Goal: Check status

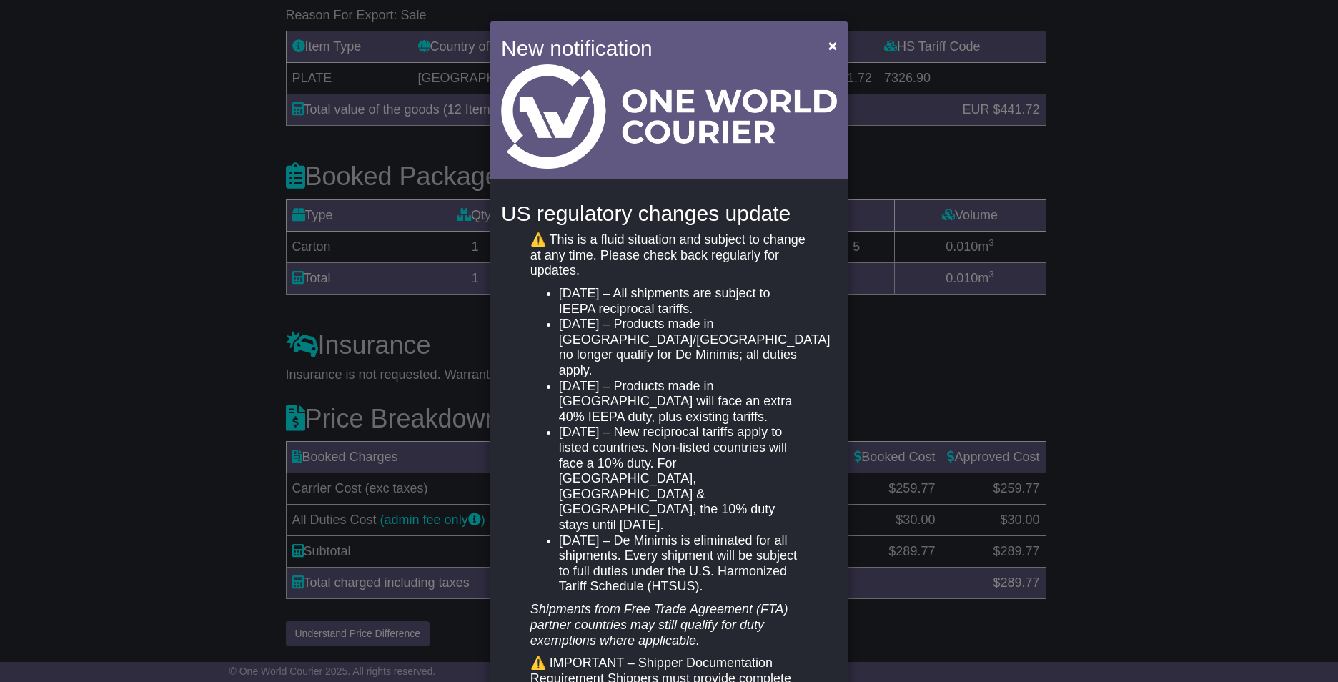
click at [916, 121] on div "New notification × US regulatory changes update ⚠️ This is a fluid situation an…" at bounding box center [669, 341] width 1338 height 682
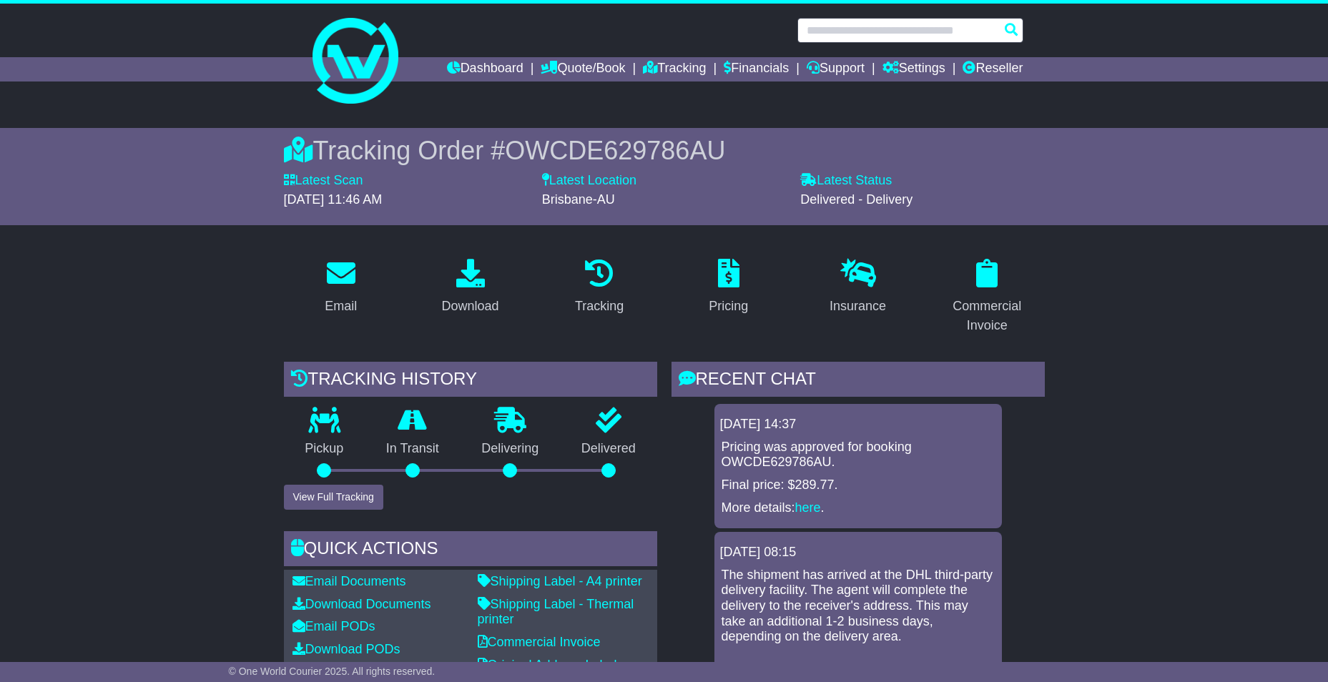
click at [868, 24] on input "text" at bounding box center [910, 30] width 226 height 25
paste input "**********"
type input "**********"
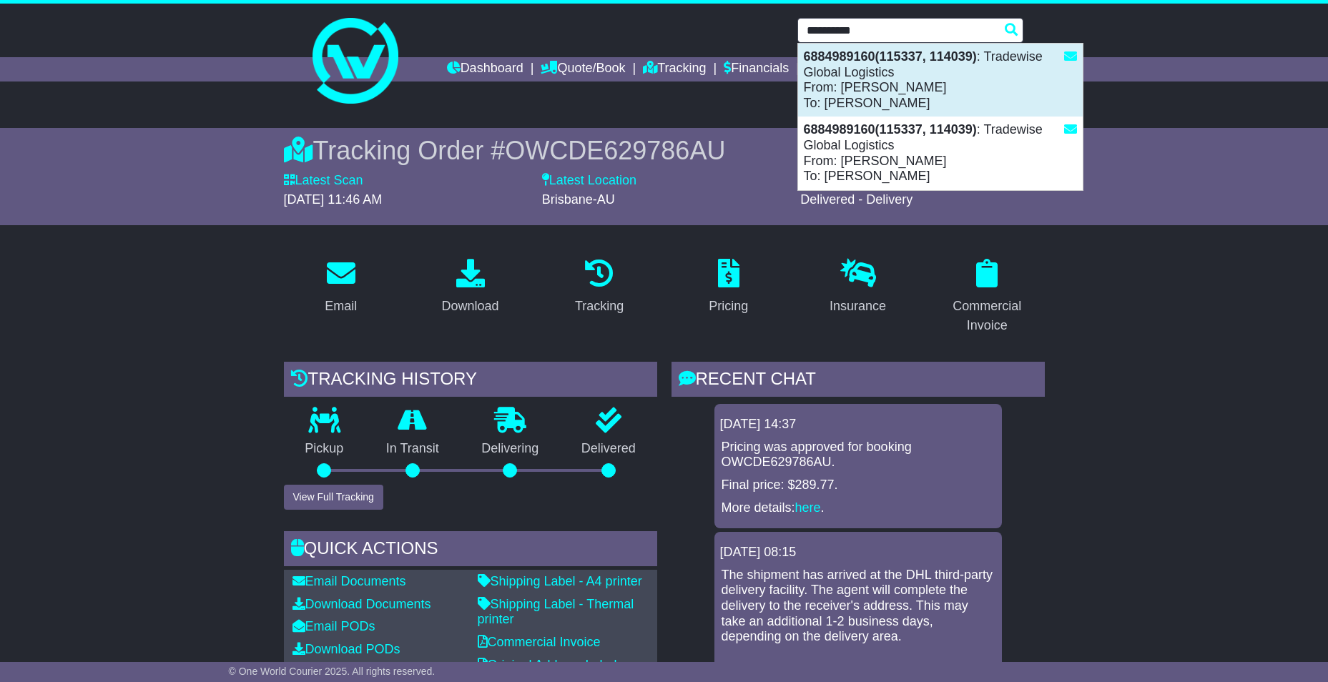
click at [871, 102] on div "6884989160(115337, 114039) : Tradewise Global Logistics From: ELENA PETERS To: …" at bounding box center [940, 80] width 285 height 73
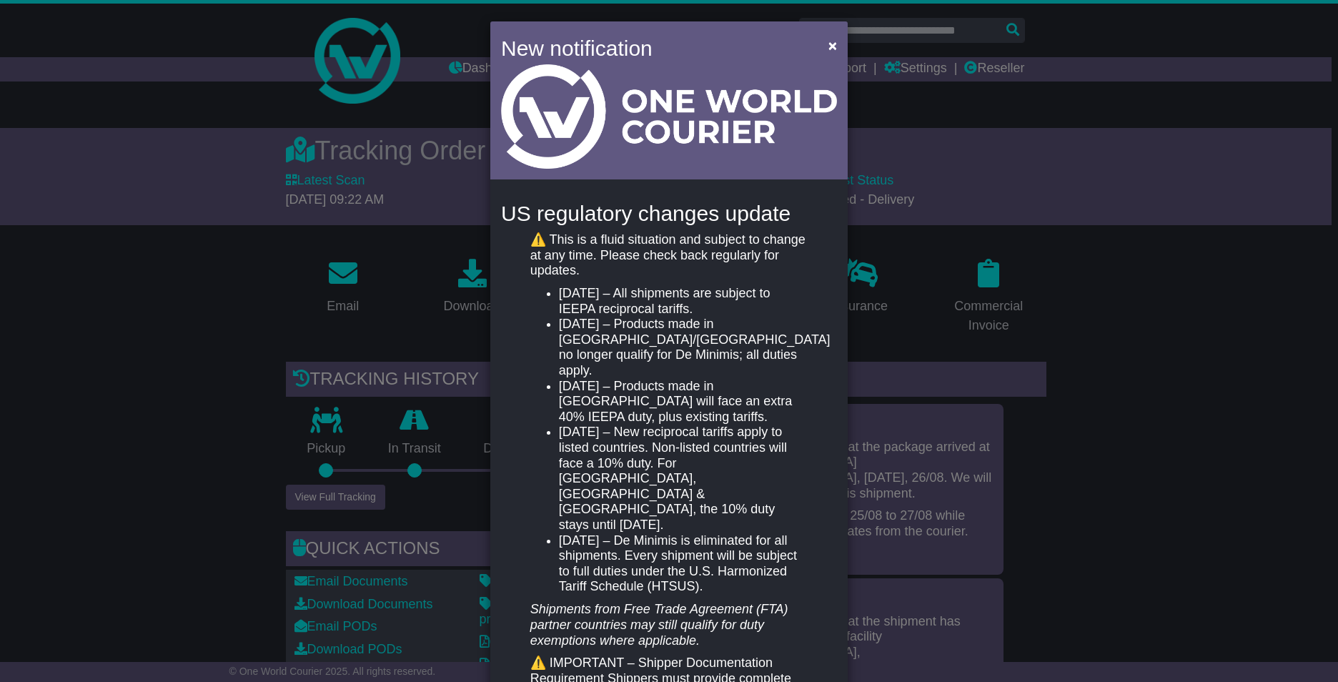
click at [251, 347] on div "New notification × US regulatory changes update ⚠️ This is a fluid situation an…" at bounding box center [669, 341] width 1338 height 682
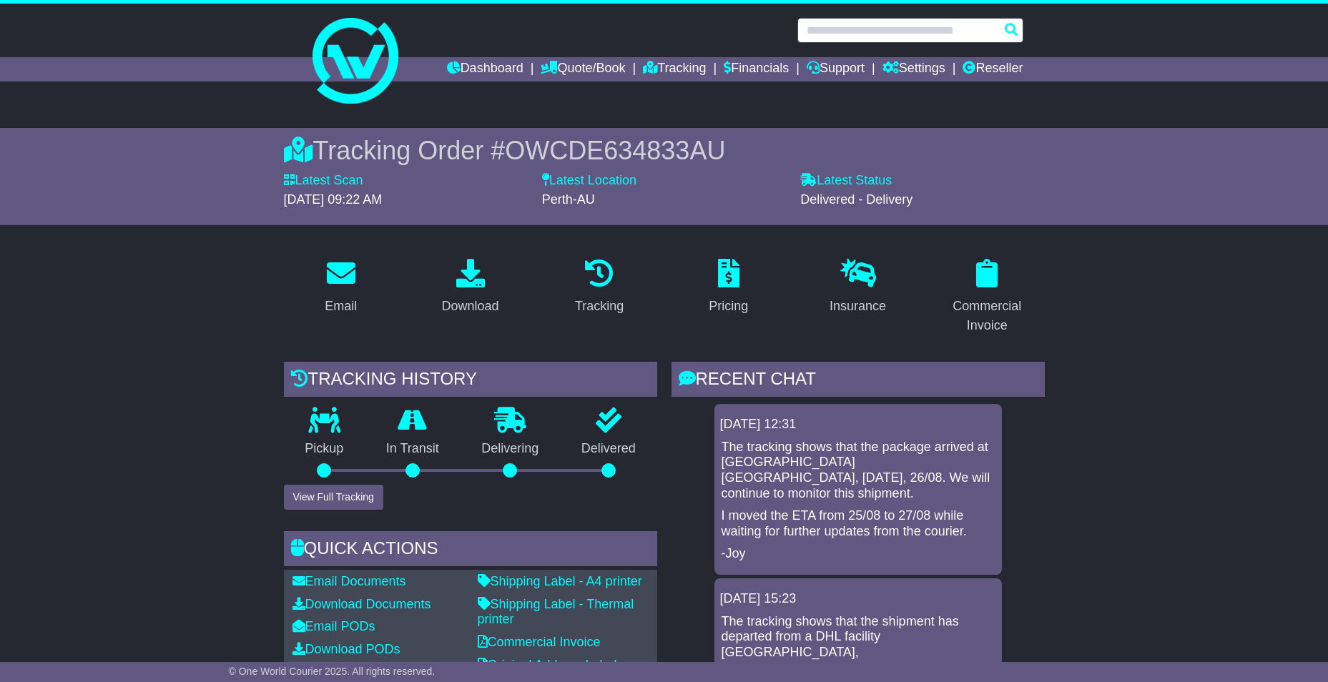
click at [905, 19] on input "text" at bounding box center [910, 30] width 226 height 25
paste input "**********"
type input "**********"
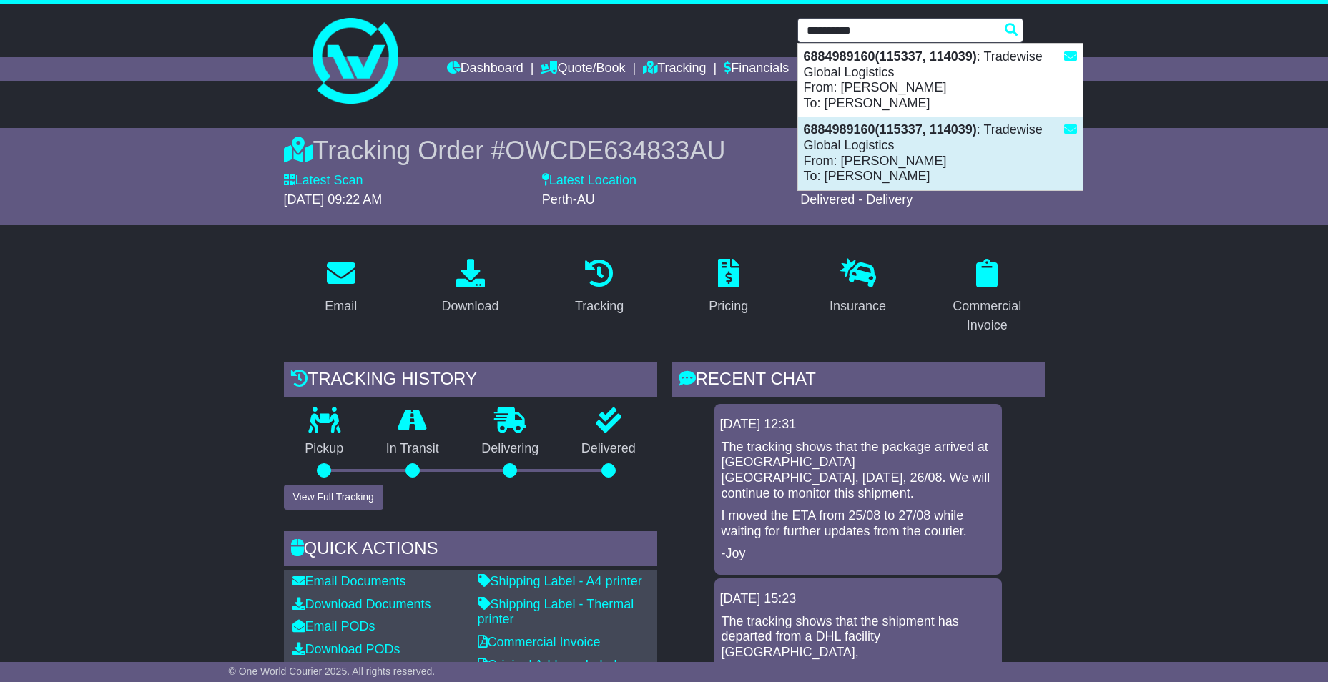
click at [877, 127] on strong "6884989160(115337, 114039)" at bounding box center [890, 129] width 173 height 14
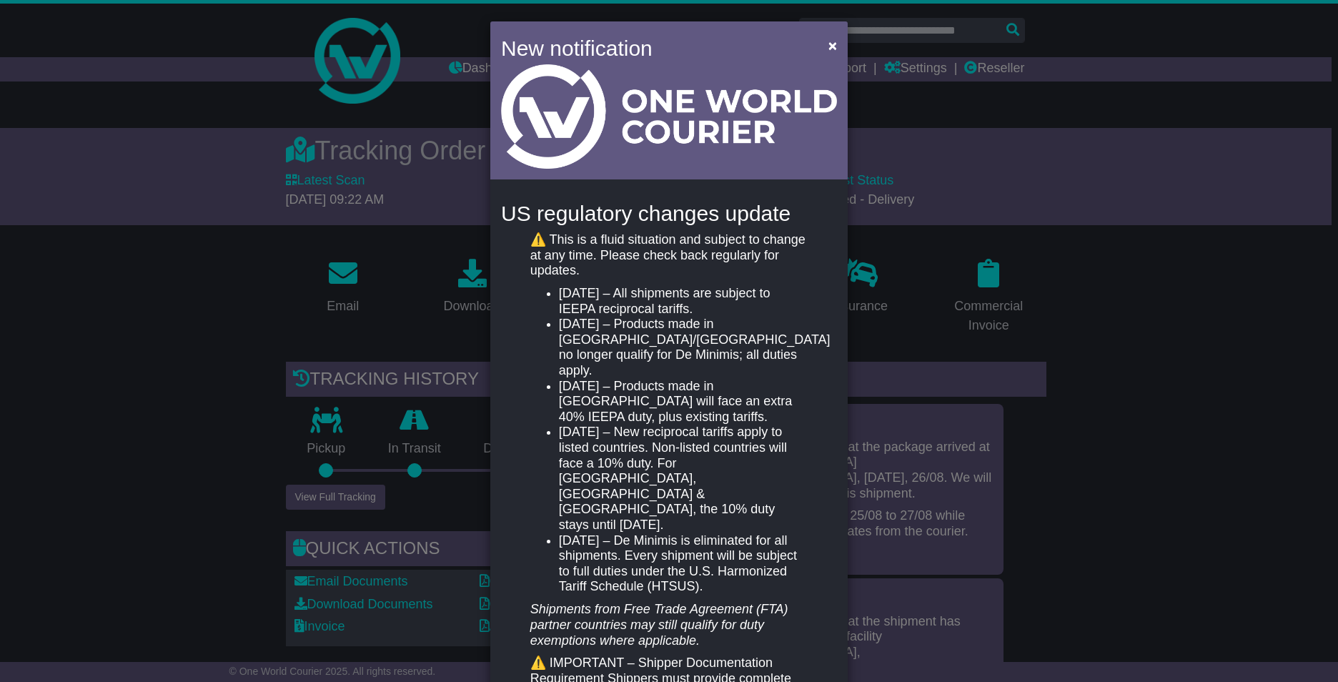
click at [238, 323] on div "New notification × US regulatory changes update ⚠️ This is a fluid situation an…" at bounding box center [669, 341] width 1338 height 682
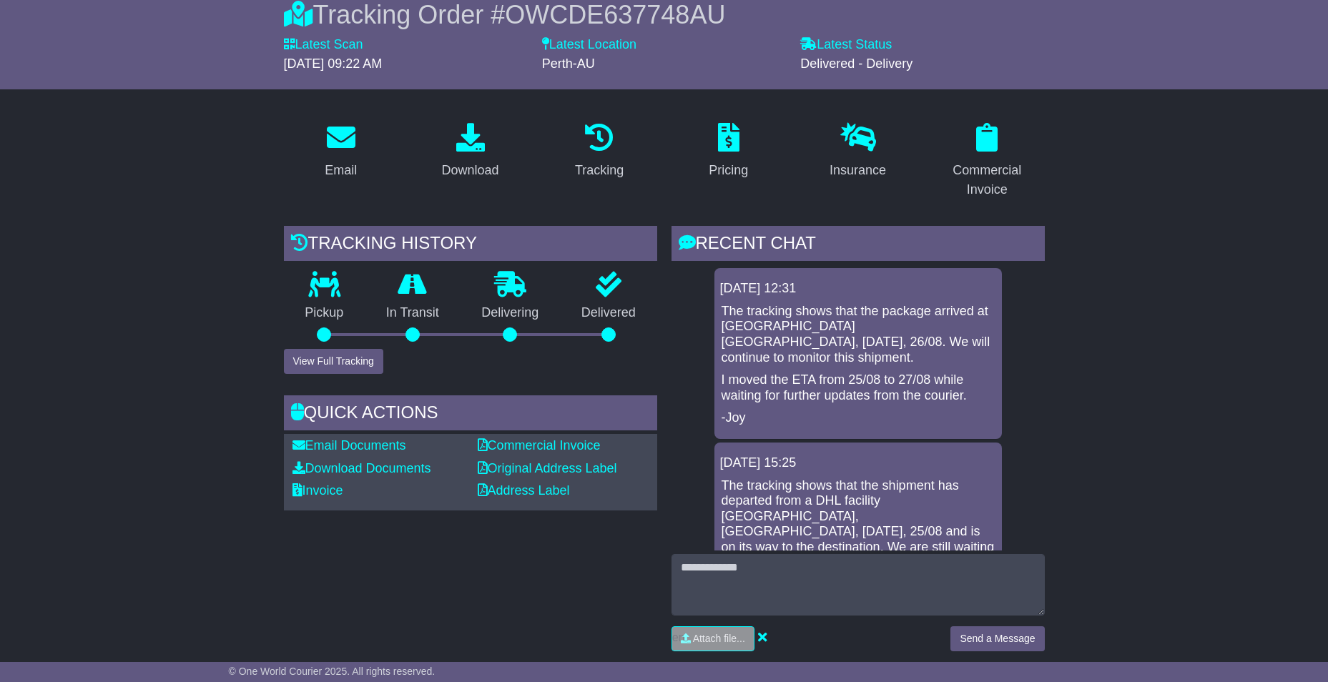
scroll to position [135, 0]
click at [462, 167] on div "Download" at bounding box center [469, 171] width 57 height 19
click at [332, 489] on link "Invoice" at bounding box center [317, 491] width 51 height 14
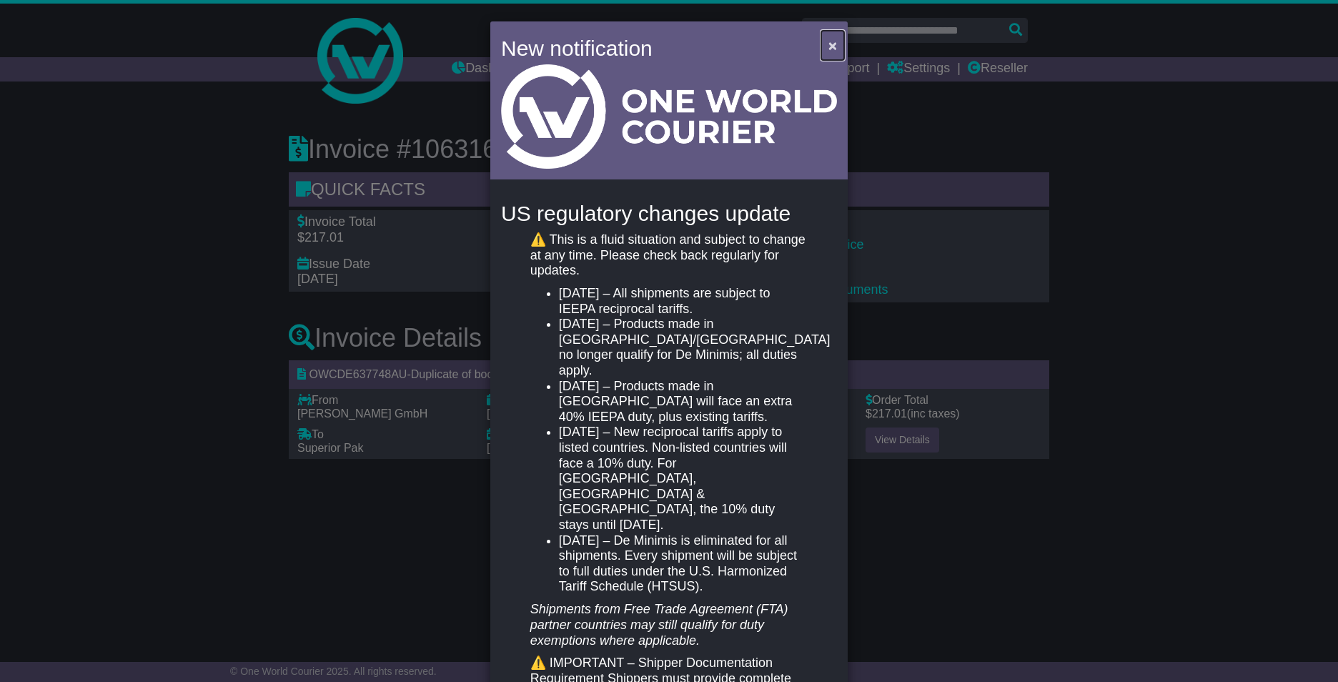
click at [821, 39] on button "×" at bounding box center [832, 45] width 23 height 29
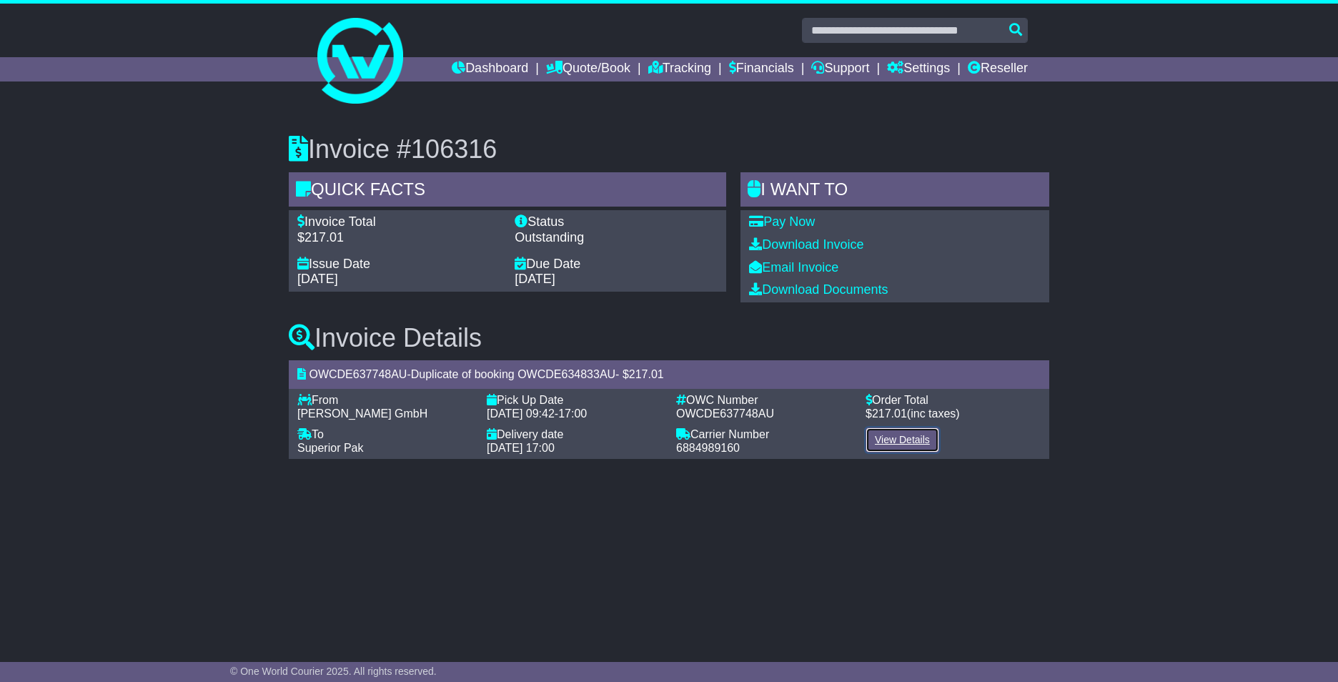
click at [886, 435] on link "View Details" at bounding box center [903, 440] width 74 height 25
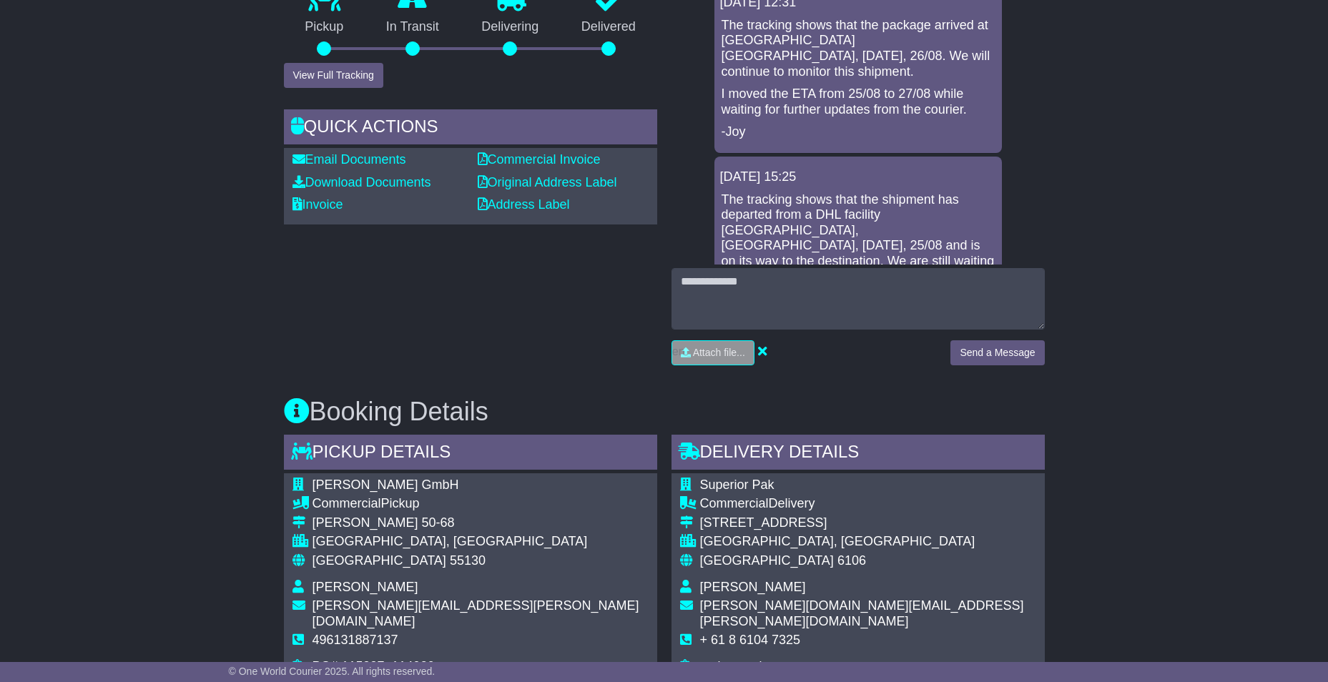
scroll to position [429, 0]
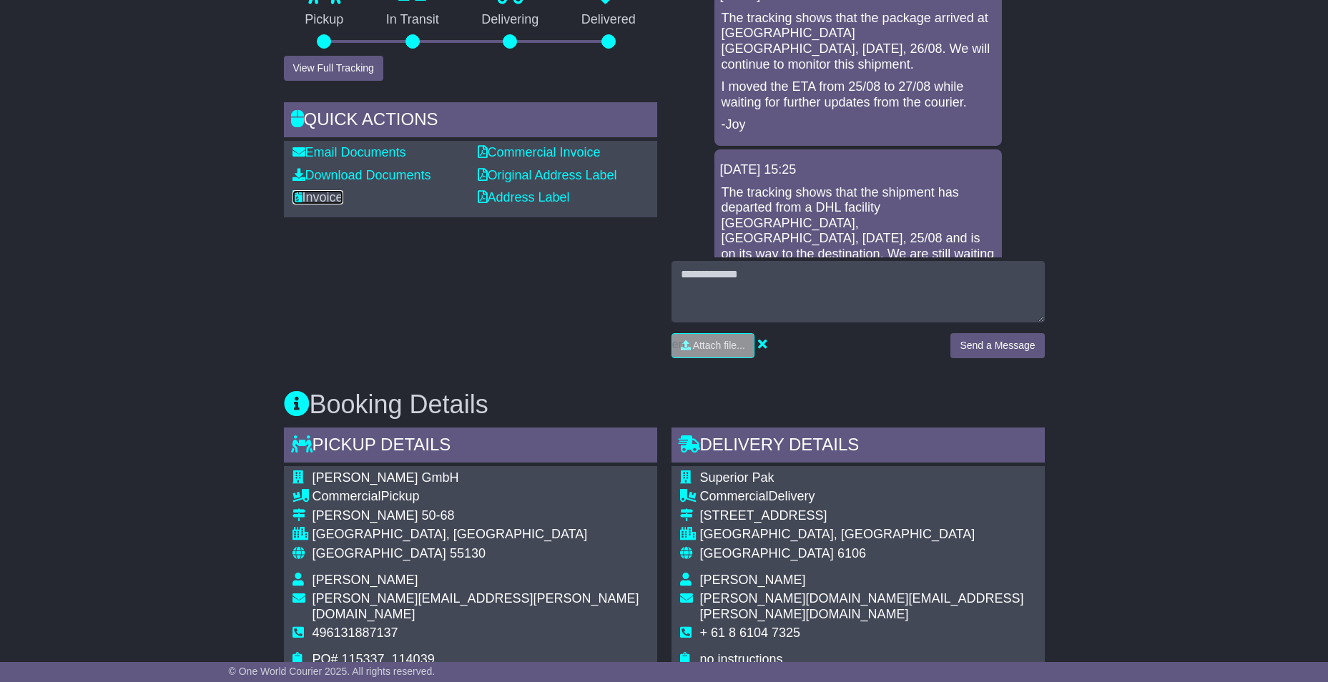
click at [327, 199] on link "Invoice" at bounding box center [317, 197] width 51 height 14
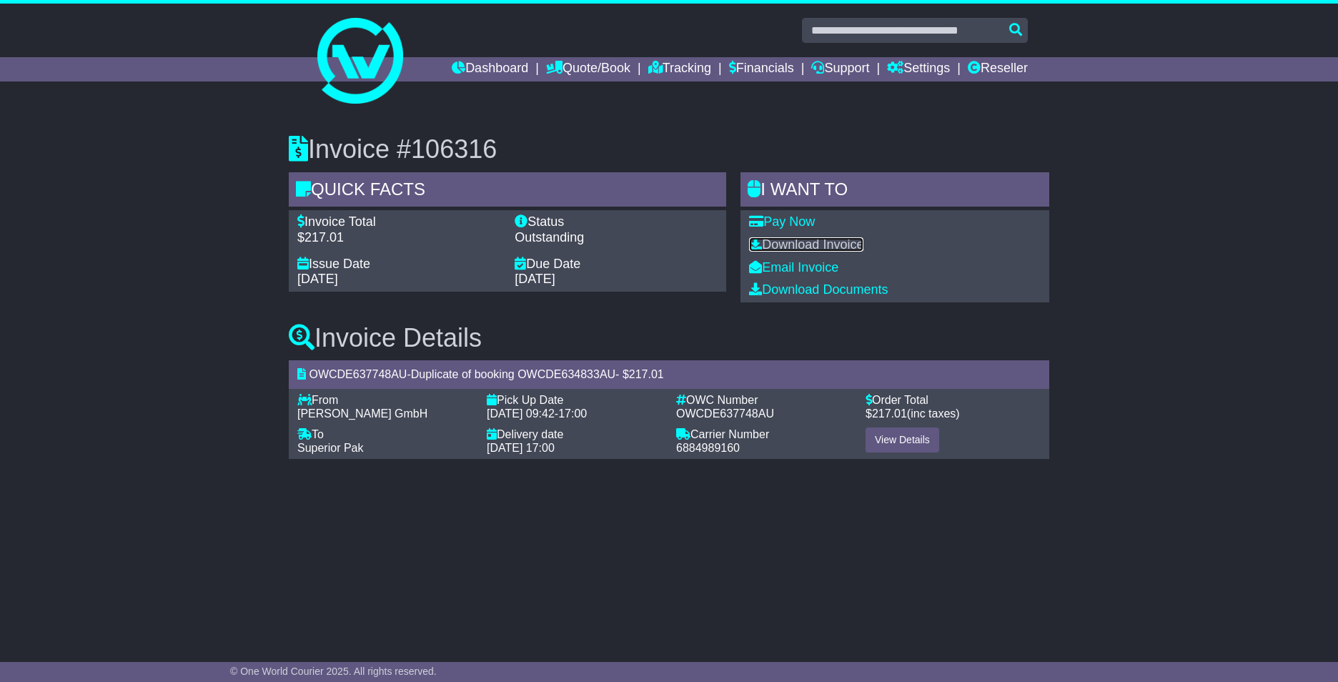
click at [806, 245] on link "Download Invoice" at bounding box center [806, 244] width 114 height 14
drag, startPoint x: 806, startPoint y: 245, endPoint x: 784, endPoint y: 327, distance: 86.0
click at [783, 332] on div "Invoice #106316 Quick Facts Invoice Total $217.01 Status Outstanding Issue Date…" at bounding box center [669, 292] width 775 height 356
click at [798, 287] on link "Download Documents" at bounding box center [818, 289] width 139 height 14
click at [507, 588] on div "Invoice #106316 Quick Facts Invoice Total $217.01 Status Outstanding Issue Date…" at bounding box center [669, 373] width 1338 height 533
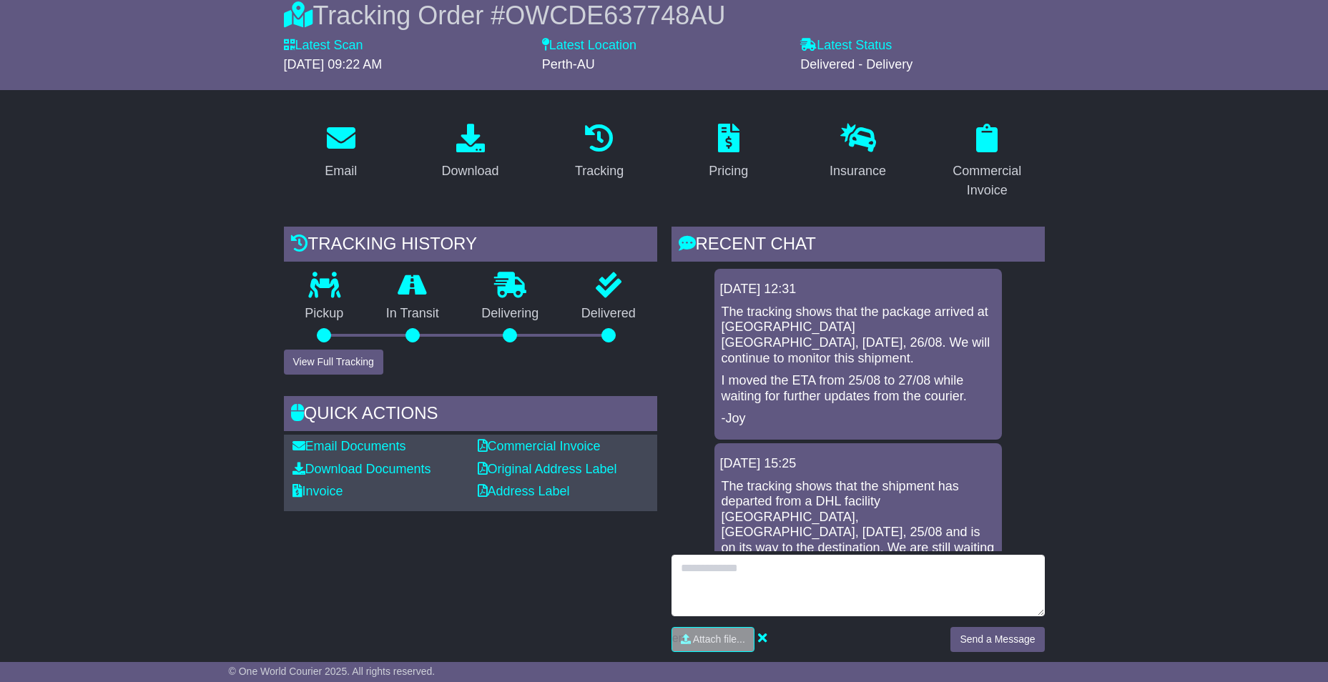
click at [771, 594] on textarea at bounding box center [857, 585] width 373 height 61
type textarea "**********"
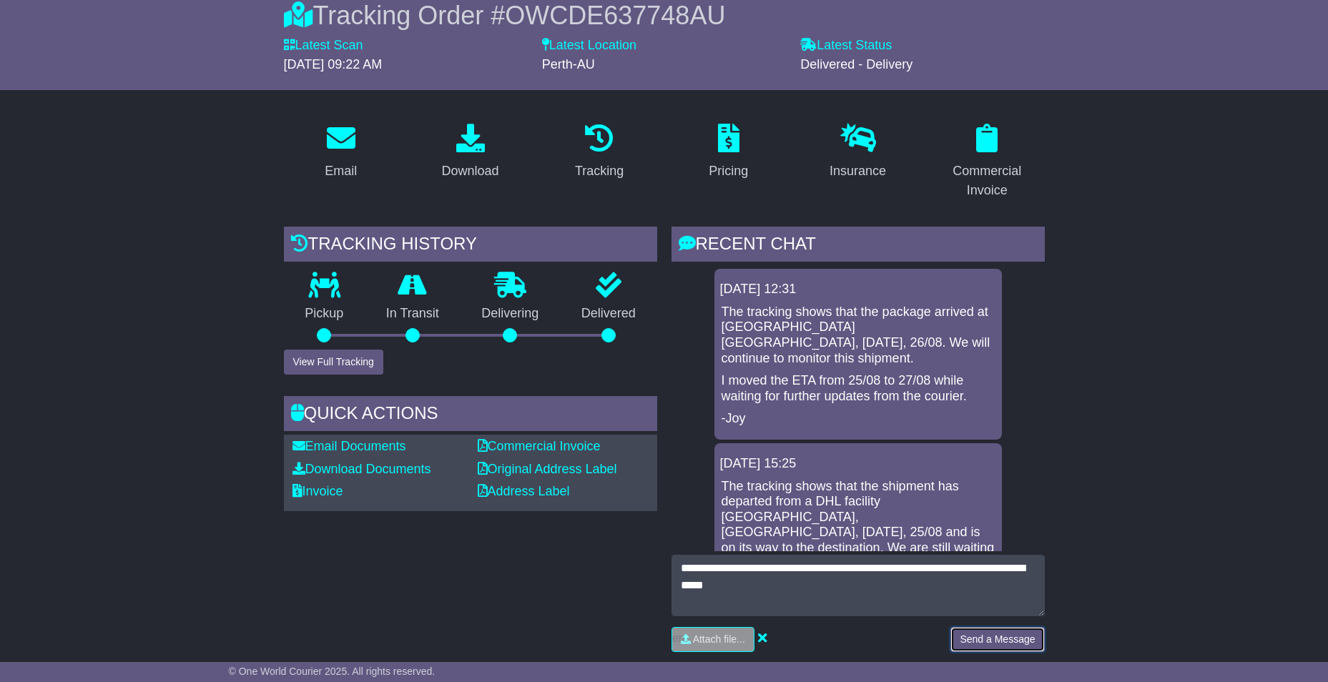
click at [998, 636] on button "Send a Message" at bounding box center [997, 639] width 94 height 25
